Goal: Find specific page/section: Find specific page/section

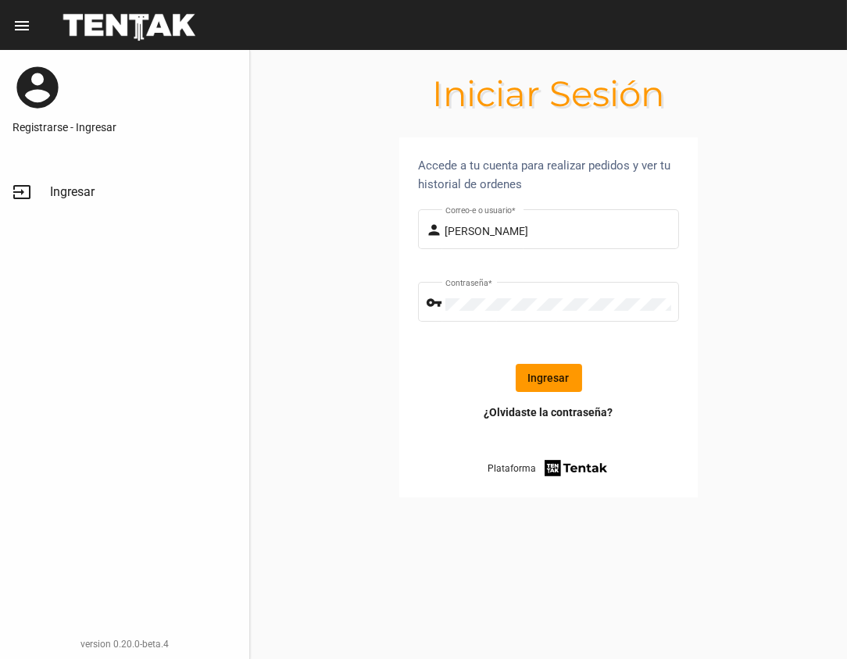
click at [537, 387] on button "Ingresar" at bounding box center [549, 378] width 66 height 28
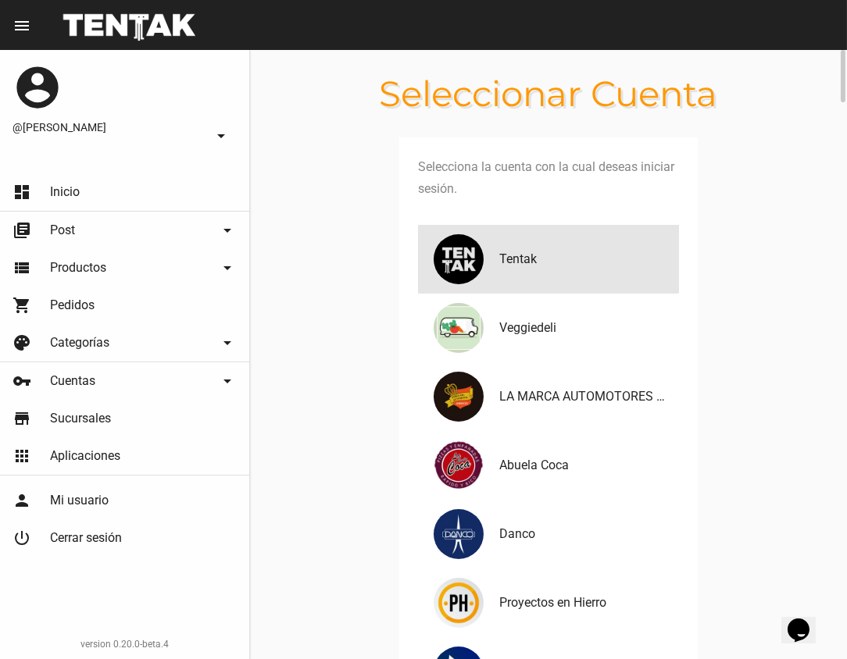
click at [459, 255] on img at bounding box center [458, 259] width 56 height 56
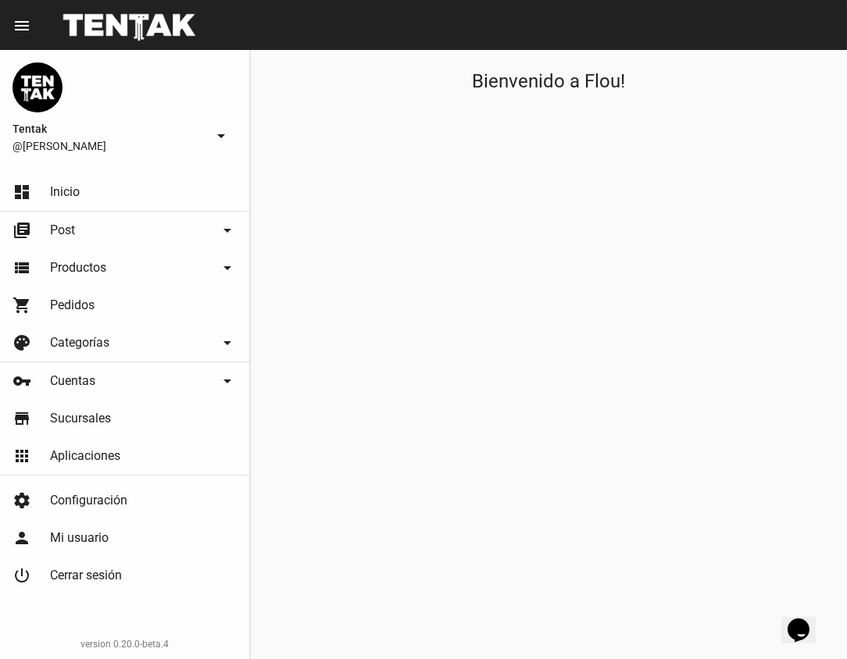
click at [98, 313] on link "shopping_cart Pedidos" at bounding box center [124, 305] width 249 height 37
